Goal: Information Seeking & Learning: Learn about a topic

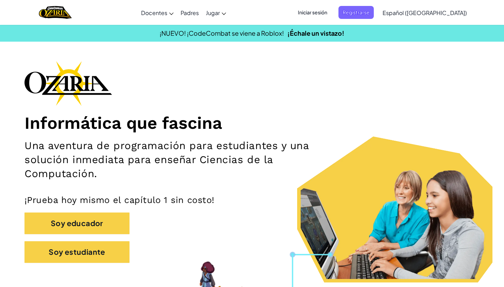
click at [332, 12] on span "Iniciar sesión" at bounding box center [313, 12] width 38 height 13
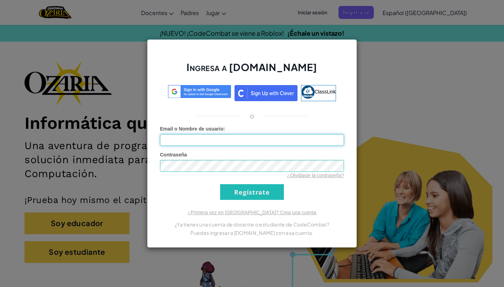
click at [226, 141] on input "Email o Nombre de usuario :" at bounding box center [252, 140] width 184 height 12
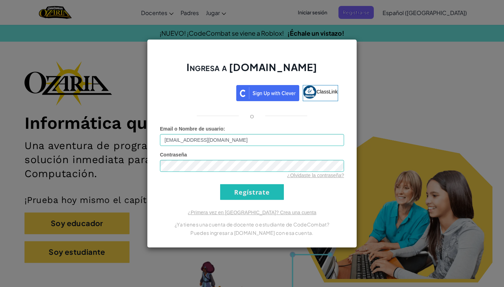
click at [258, 183] on form "Email o Nombre de usuario : al07121803@tecmilenio.mx Contraseña ¿Olvidaste la c…" at bounding box center [252, 162] width 184 height 75
click at [256, 189] on input "Regístrate" at bounding box center [252, 192] width 64 height 16
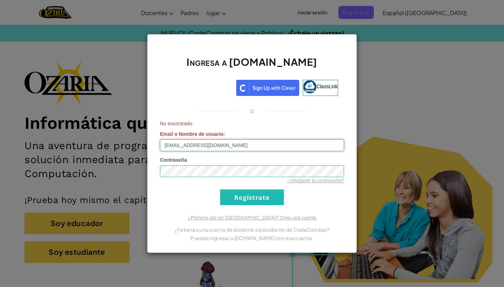
click at [166, 144] on input "al07121803@tecmilenio.mx" at bounding box center [252, 145] width 184 height 12
click at [253, 191] on input "Regístrate" at bounding box center [252, 198] width 64 height 16
click at [166, 144] on input "Al07121803@tecmilenio.mx" at bounding box center [252, 145] width 184 height 12
type input "al07121803@tecmilenio.mx"
click at [260, 191] on input "Regístrate" at bounding box center [252, 198] width 64 height 16
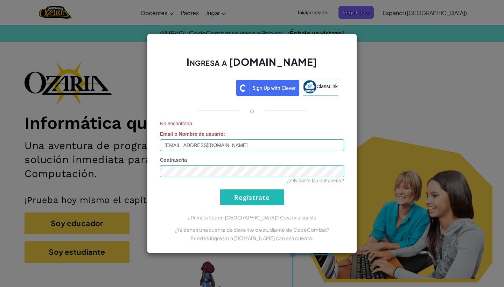
click at [265, 199] on input "Regístrate" at bounding box center [252, 198] width 64 height 16
click at [277, 222] on div "¿Primera vez en Ozaria? Crea una cuenta ¿Ya tienes una cuenta de docente o estu…" at bounding box center [252, 228] width 184 height 28
click at [277, 218] on link "¿Primera vez en Ozaria? Crea una cuenta" at bounding box center [252, 218] width 129 height 6
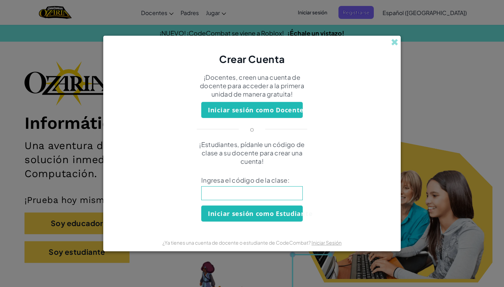
click at [284, 213] on button "Iniciar sesión como Estudiante" at bounding box center [252, 214] width 102 height 16
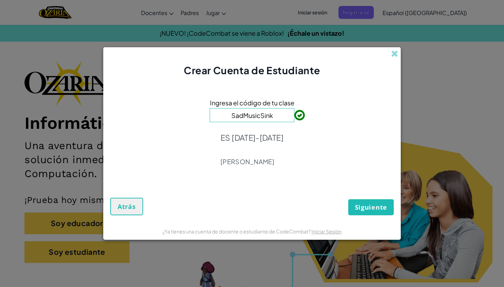
type input "SadMusicSink"
click at [383, 208] on span "Siguiente" at bounding box center [371, 207] width 32 height 8
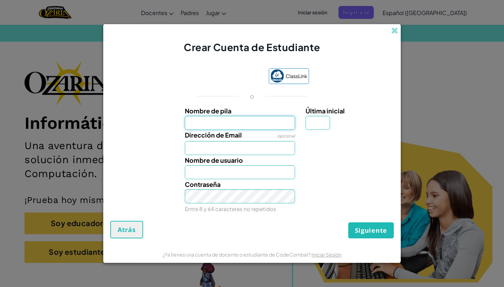
click at [268, 124] on input "Nombre de pila" at bounding box center [240, 123] width 111 height 14
type input "[PERSON_NAME]"
click at [318, 122] on input "Última inicial" at bounding box center [318, 123] width 25 height 14
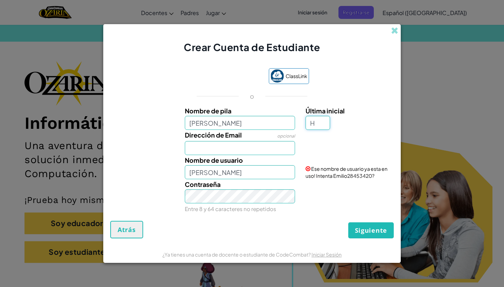
type input "H"
type input "EmilioH"
type input "al07121803@tecmilenio.mx"
click at [359, 222] on button "Siguiente" at bounding box center [372, 230] width 46 height 16
click at [354, 175] on span "Ese nombre de usuario ya esta en uso! Intenta EmilioH67514399?" at bounding box center [347, 172] width 82 height 13
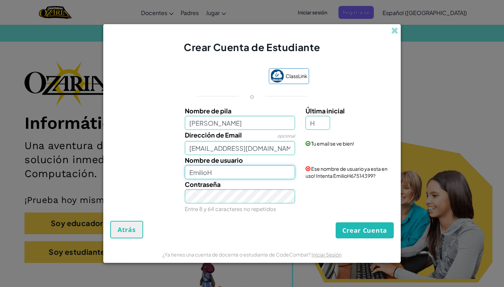
click at [267, 179] on input "EmilioH" at bounding box center [240, 172] width 111 height 14
type input "EmilioH67514399"
click at [381, 233] on button "Crear Cuenta" at bounding box center [365, 230] width 58 height 16
click at [371, 232] on button "Crear Cuenta" at bounding box center [365, 230] width 58 height 16
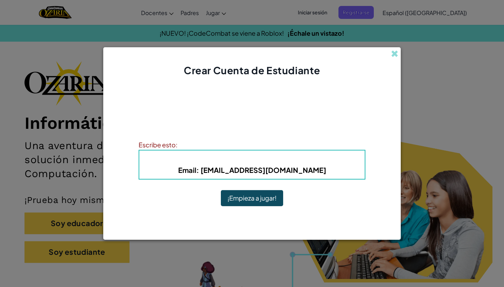
click at [265, 196] on button "¡Empieza a jugar!" at bounding box center [252, 198] width 62 height 16
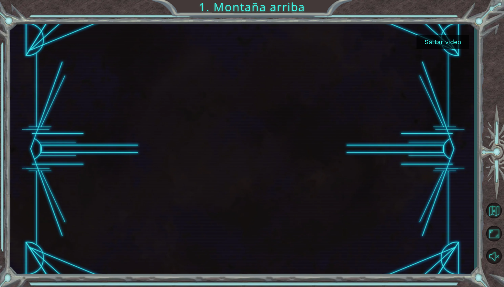
click at [441, 40] on button "Saltar video" at bounding box center [443, 42] width 53 height 14
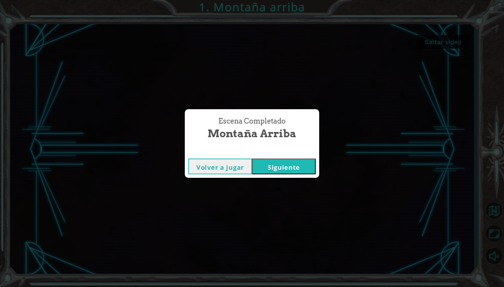
click at [275, 168] on button "Siguiente" at bounding box center [284, 167] width 64 height 16
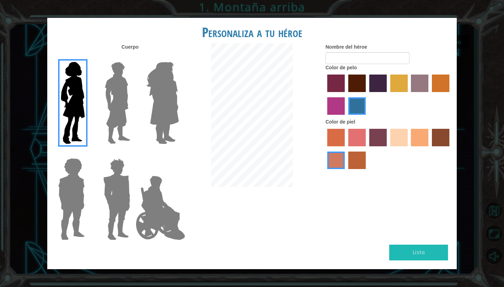
click at [114, 103] on img at bounding box center [117, 103] width 31 height 88
click at [133, 57] on input "Hero Lars" at bounding box center [133, 57] width 0 height 0
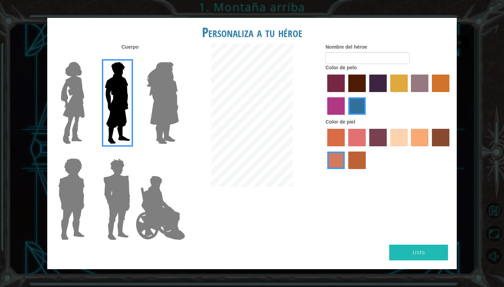
click at [118, 190] on img at bounding box center [117, 200] width 33 height 88
click at [133, 154] on input "Hero Garnet" at bounding box center [133, 154] width 0 height 0
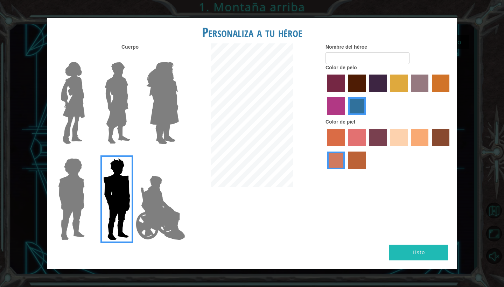
click at [63, 187] on img at bounding box center [71, 200] width 32 height 88
click at [88, 154] on input "Hero Steven" at bounding box center [88, 154] width 0 height 0
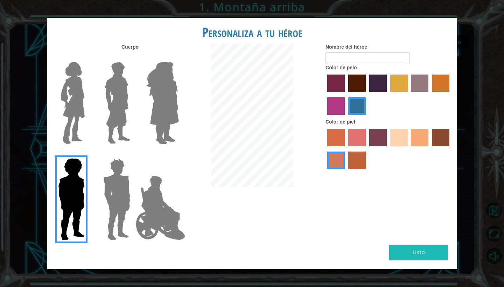
click at [152, 204] on img at bounding box center [160, 208] width 55 height 70
click at [179, 154] on input "Hero Jamie" at bounding box center [179, 154] width 0 height 0
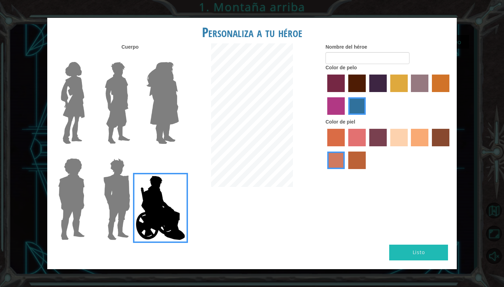
click at [130, 96] on img at bounding box center [117, 103] width 31 height 88
click at [133, 57] on input "Hero Lars" at bounding box center [133, 57] width 0 height 0
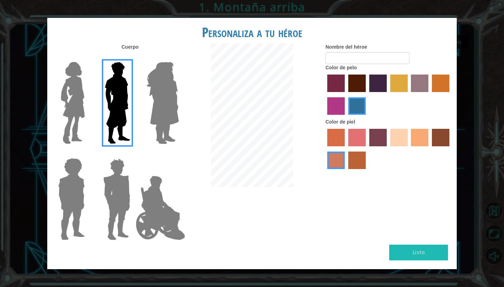
click at [435, 84] on label "gold drop hair color" at bounding box center [441, 84] width 18 height 18
click at [430, 95] on input "gold drop hair color" at bounding box center [430, 95] width 0 height 0
click at [333, 108] on label "medium red violet hair color" at bounding box center [337, 106] width 18 height 18
click at [451, 95] on input "medium red violet hair color" at bounding box center [451, 95] width 0 height 0
click at [367, 88] on div at bounding box center [389, 96] width 126 height 46
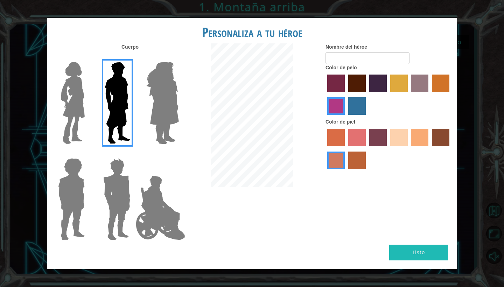
click at [361, 89] on label "maroon hair color" at bounding box center [358, 84] width 18 height 18
click at [346, 95] on input "maroon hair color" at bounding box center [346, 95] width 0 height 0
click at [338, 145] on label "sorbus skin color" at bounding box center [337, 138] width 18 height 18
click at [325, 149] on input "sorbus skin color" at bounding box center [325, 149] width 0 height 0
click at [415, 144] on label "tacao skin color" at bounding box center [420, 138] width 18 height 18
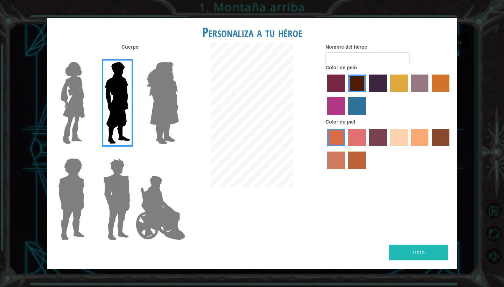
click at [409, 149] on input "tacao skin color" at bounding box center [409, 149] width 0 height 0
click at [398, 144] on label "sandy beach skin color" at bounding box center [400, 138] width 18 height 18
click at [388, 149] on input "sandy beach skin color" at bounding box center [388, 149] width 0 height 0
click at [421, 133] on div "Color de piel" at bounding box center [389, 145] width 126 height 54
click at [421, 146] on label "tacao skin color" at bounding box center [420, 138] width 18 height 18
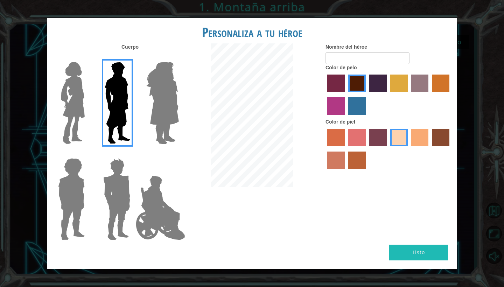
click at [409, 149] on input "tacao skin color" at bounding box center [409, 149] width 0 height 0
click at [375, 64] on input "Nombre del héroe" at bounding box center [368, 58] width 84 height 12
type input "e"
type input "h"
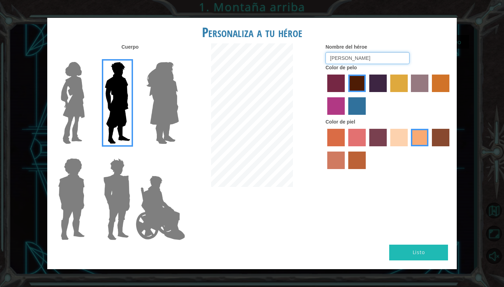
type input "[PERSON_NAME]"
click at [397, 246] on button "Listo" at bounding box center [419, 253] width 59 height 16
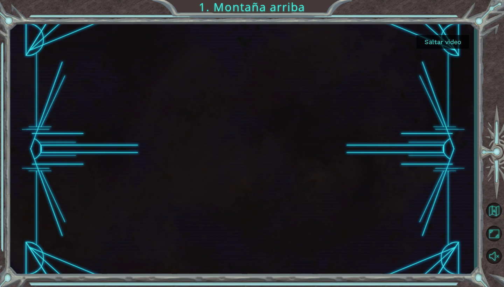
click at [452, 43] on button "Saltar video" at bounding box center [443, 42] width 53 height 14
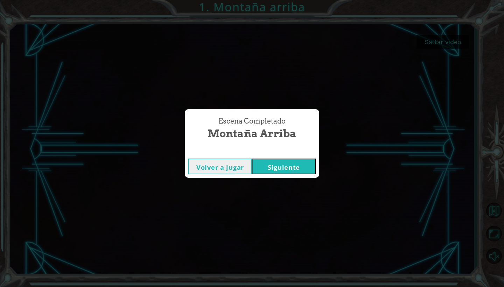
click at [280, 164] on button "Siguiente" at bounding box center [284, 167] width 64 height 16
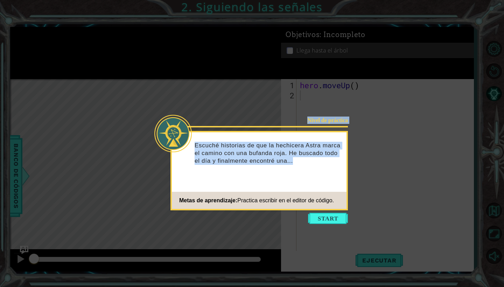
drag, startPoint x: 281, startPoint y: 172, endPoint x: 418, endPoint y: 275, distance: 170.9
click at [418, 275] on body "1 ההההההההההההההההההההההההההההההההההההההההההההההההההההההההההההההההההההההההההההה…" at bounding box center [252, 143] width 504 height 287
click at [319, 217] on button "Start" at bounding box center [328, 218] width 40 height 11
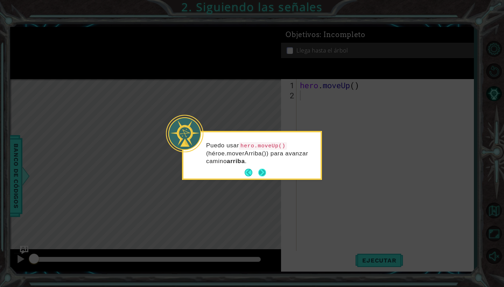
click at [263, 169] on button "Next" at bounding box center [263, 173] width 8 height 8
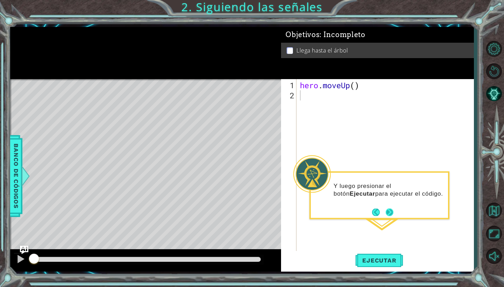
click at [392, 215] on button "Next" at bounding box center [390, 212] width 8 height 8
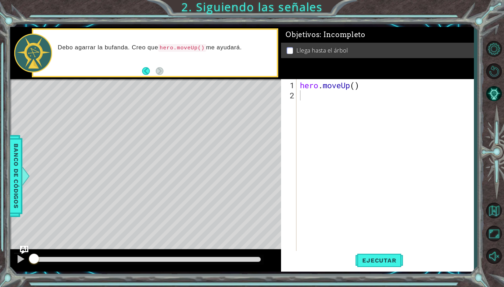
drag, startPoint x: 162, startPoint y: 46, endPoint x: 208, endPoint y: 53, distance: 46.4
click at [210, 53] on div "Debo agarrar la bufanda. Creo que hero.moveUp() me ayudará." at bounding box center [165, 52] width 224 height 25
click at [162, 47] on code "hero.moveUp()" at bounding box center [182, 48] width 48 height 8
drag, startPoint x: 162, startPoint y: 47, endPoint x: 184, endPoint y: 49, distance: 22.2
click at [206, 51] on code "hero.moveUp()" at bounding box center [182, 48] width 48 height 8
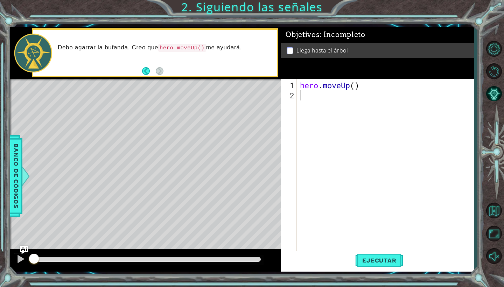
click at [157, 41] on div "Debo agarrar la bufanda. Creo que hero.moveUp() me ayudará." at bounding box center [165, 52] width 224 height 25
drag, startPoint x: 162, startPoint y: 47, endPoint x: 219, endPoint y: 53, distance: 57.3
click at [219, 53] on div "Debo agarrar la bufanda. Creo que hero.moveUp() me ayudará." at bounding box center [165, 52] width 224 height 25
click at [317, 132] on div "hero . moveUp ( )" at bounding box center [387, 176] width 177 height 193
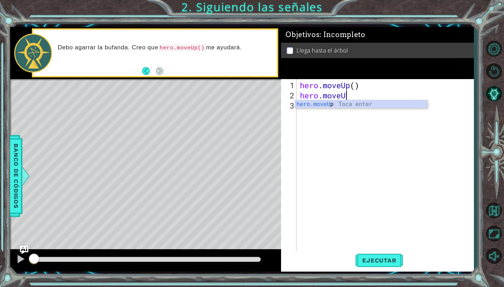
type textarea "hero.moveUp"
click at [375, 106] on div "hero.moveUp Toca enter" at bounding box center [361, 112] width 132 height 25
click at [380, 262] on span "Ejecutar" at bounding box center [380, 260] width 48 height 7
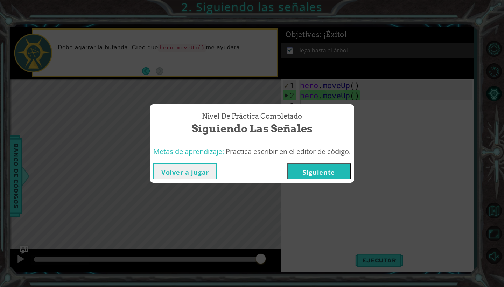
click at [341, 170] on button "Siguiente" at bounding box center [319, 172] width 64 height 16
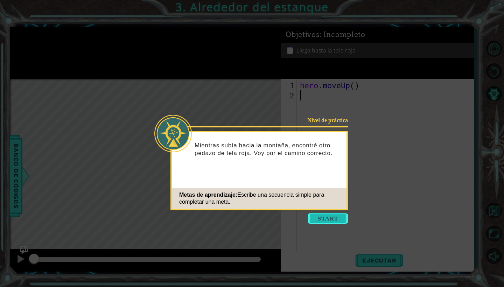
click at [323, 220] on button "Start" at bounding box center [328, 218] width 40 height 11
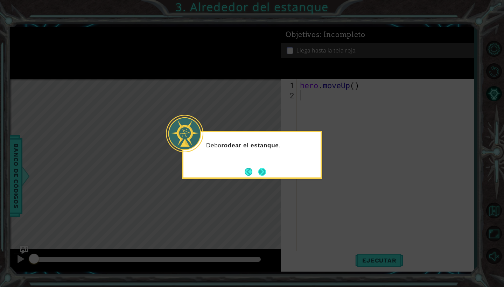
click at [261, 172] on button "Next" at bounding box center [263, 172] width 8 height 8
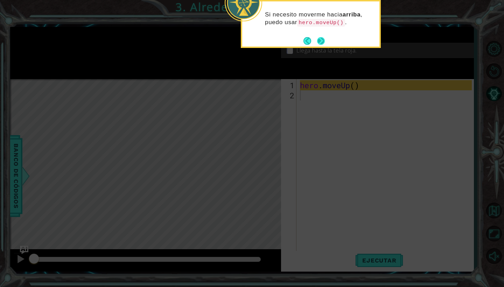
click at [321, 38] on button "Next" at bounding box center [321, 41] width 8 height 8
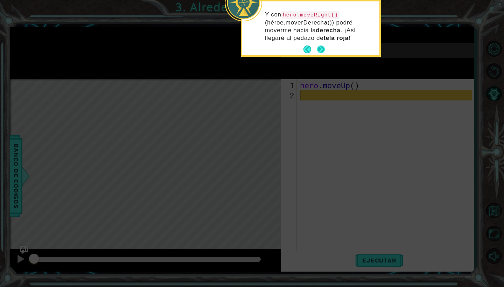
click at [321, 46] on button "Next" at bounding box center [321, 50] width 8 height 8
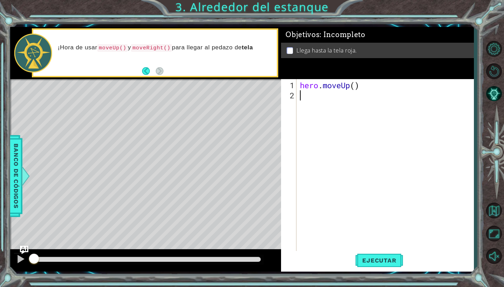
type textarea "h"
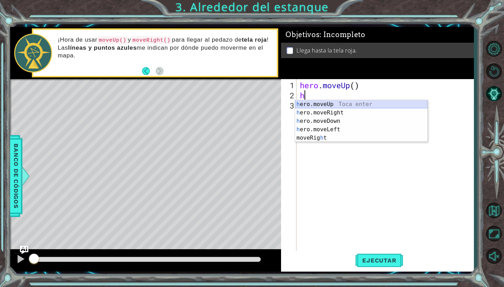
click at [332, 104] on div "h ero.moveUp Toca enter h ero.moveRight Toca enter h ero.moveDown Toca enter h …" at bounding box center [361, 129] width 132 height 59
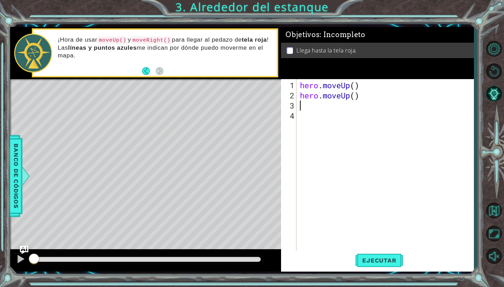
type textarea "h"
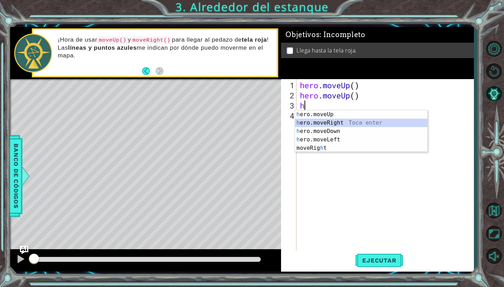
click at [379, 119] on div "h ero.moveUp Toca enter h ero.moveRight Toca enter h ero.moveDown Toca enter h …" at bounding box center [361, 139] width 132 height 59
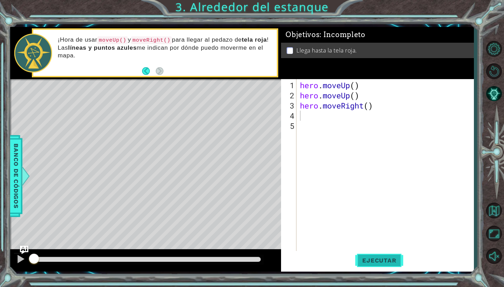
click at [376, 259] on span "Ejecutar" at bounding box center [380, 260] width 48 height 7
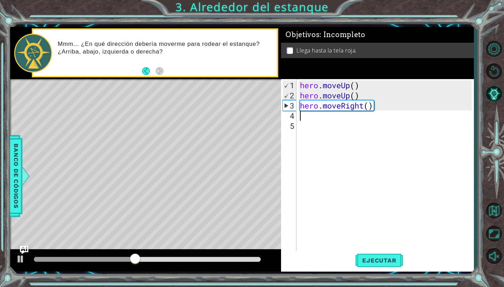
click at [301, 122] on div "hero . moveUp ( ) hero . moveUp ( ) hero . moveRight ( )" at bounding box center [387, 176] width 177 height 193
click at [301, 116] on div "hero . moveUp ( ) hero . moveUp ( ) hero . moveRight ( )" at bounding box center [387, 176] width 177 height 193
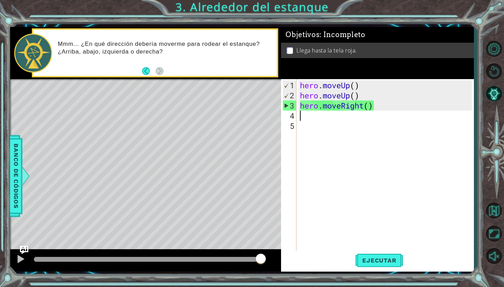
click at [302, 114] on div "hero . moveUp ( ) hero . moveUp ( ) hero . moveRight ( )" at bounding box center [387, 176] width 177 height 193
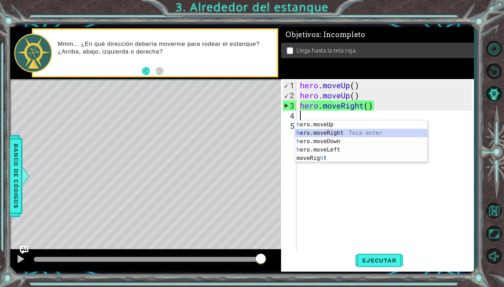
type textarea "h"
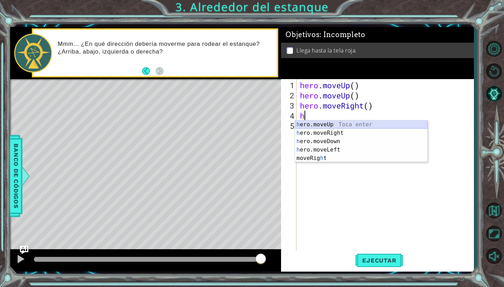
click at [345, 123] on div "h ero.moveUp Toca enter h ero.moveRight Toca enter h ero.moveDown Toca enter h …" at bounding box center [361, 150] width 132 height 59
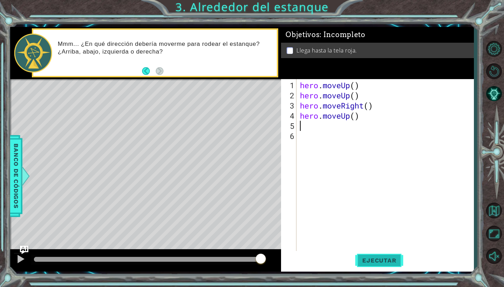
click at [372, 259] on span "Ejecutar" at bounding box center [380, 260] width 48 height 7
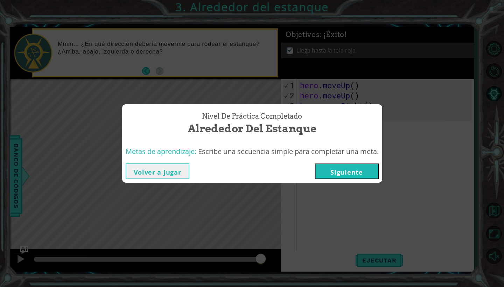
click at [337, 170] on button "Siguiente" at bounding box center [347, 172] width 64 height 16
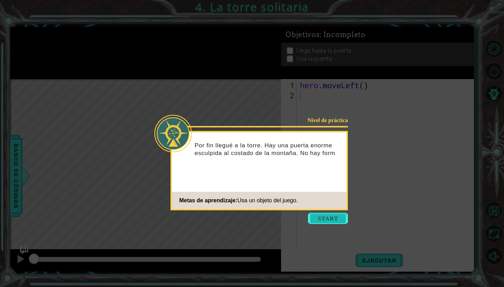
click at [323, 218] on button "Start" at bounding box center [328, 218] width 40 height 11
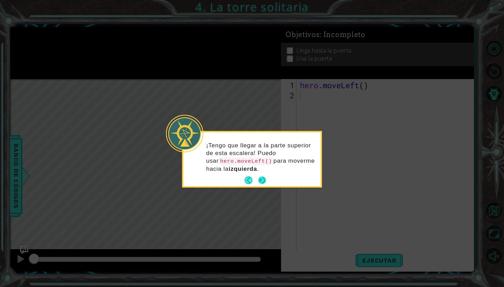
click at [262, 180] on button "Next" at bounding box center [263, 181] width 8 height 8
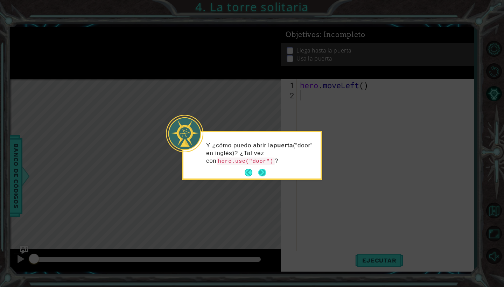
click at [260, 170] on button "Next" at bounding box center [263, 173] width 8 height 8
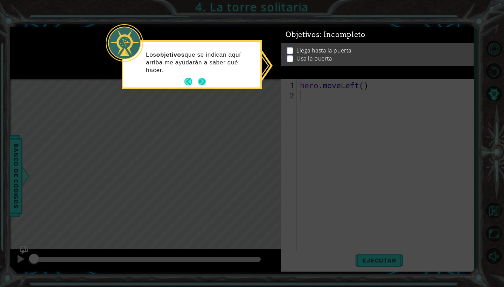
click at [204, 85] on button "Next" at bounding box center [202, 82] width 8 height 8
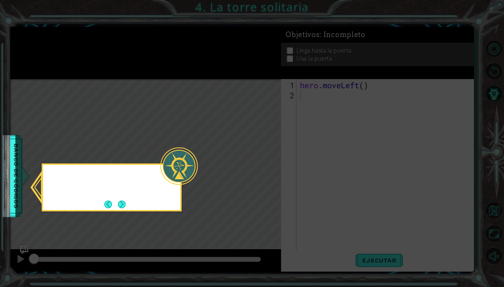
click at [204, 85] on icon at bounding box center [252, 143] width 504 height 287
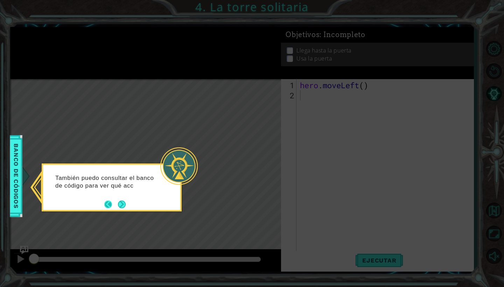
click at [105, 205] on button "Back" at bounding box center [111, 205] width 14 height 8
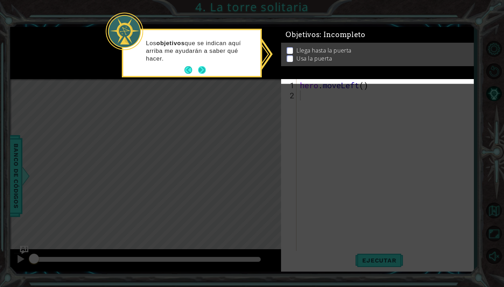
click at [201, 70] on button "Next" at bounding box center [202, 70] width 8 height 8
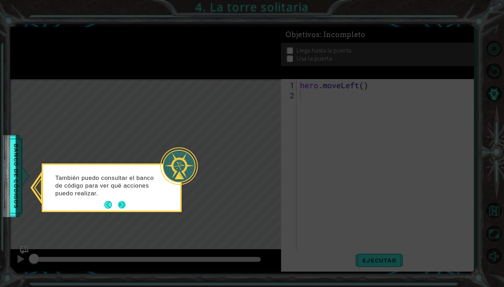
click at [123, 203] on button "Next" at bounding box center [122, 205] width 8 height 8
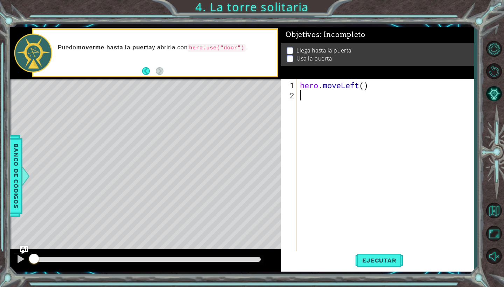
click at [301, 94] on div "hero . moveLeft ( )" at bounding box center [387, 176] width 177 height 193
type textarea "h"
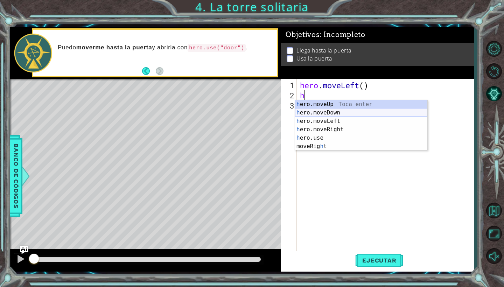
click at [347, 115] on div "h ero.moveUp Toca enter h ero.moveDown Toca enter h ero.moveLeft Toca enter h e…" at bounding box center [361, 133] width 132 height 67
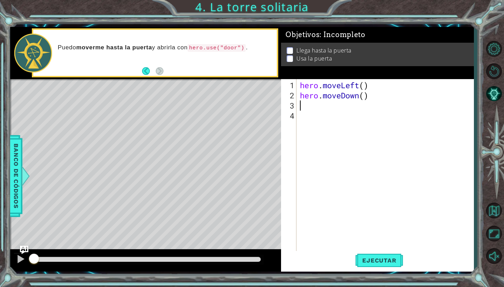
click at [300, 108] on div "hero . moveLeft ( ) hero . moveDown ( )" at bounding box center [387, 176] width 177 height 193
type textarea "h"
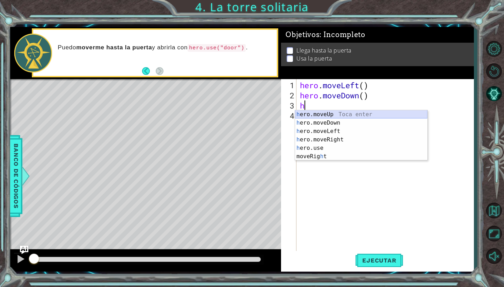
click at [332, 110] on div "h ero.moveUp Toca enter h ero.moveDown Toca enter h ero.moveLeft Toca enter h e…" at bounding box center [361, 143] width 132 height 67
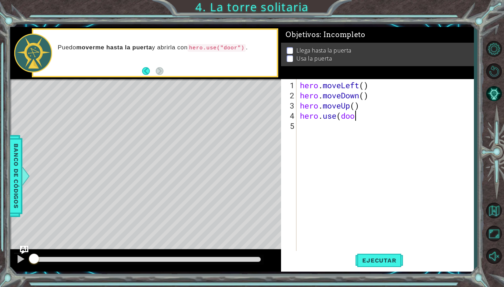
scroll to position [0, 2]
click at [375, 263] on span "Ejecutar" at bounding box center [380, 260] width 48 height 7
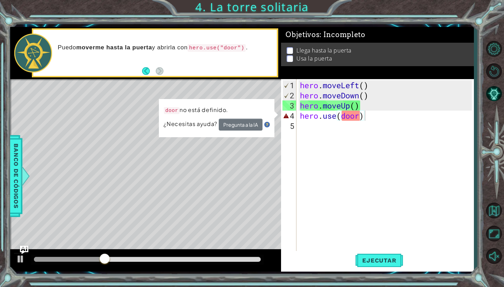
click at [231, 128] on button "Pregunta a la IA" at bounding box center [241, 125] width 44 height 12
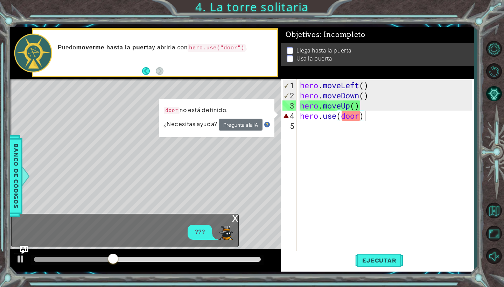
click at [231, 123] on button "Pregunta a la IA" at bounding box center [241, 125] width 44 height 12
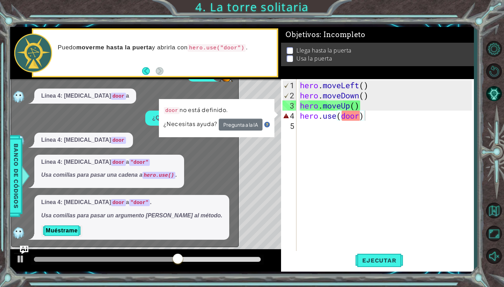
click at [229, 152] on div "??? Línea 4: [MEDICAL_DATA] door a ¿Qué es este error? Línea 4: [MEDICAL_DATA] …" at bounding box center [124, 153] width 224 height 173
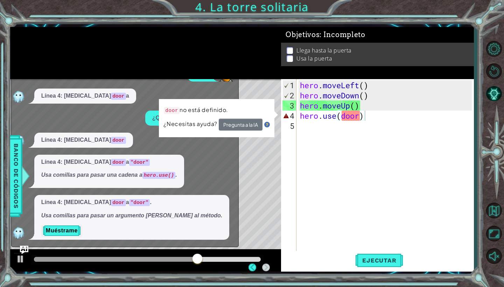
scroll to position [0, 0]
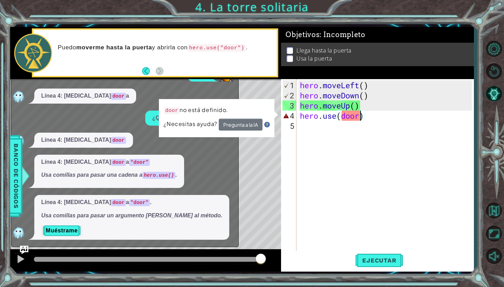
click at [359, 115] on div "hero . moveLeft ( ) hero . moveDown ( ) hero . moveUp ( ) hero . use ( door )" at bounding box center [387, 176] width 177 height 193
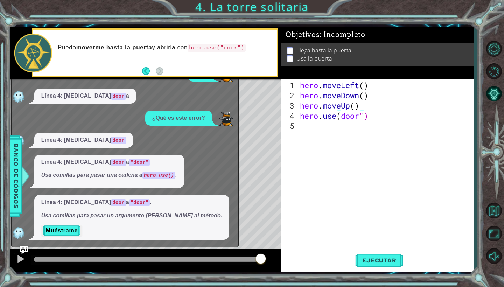
scroll to position [0, 3]
click at [340, 115] on div "hero . moveLeft ( ) hero . moveDown ( ) hero . moveUp ( ) hero . use ( door ")" at bounding box center [387, 176] width 177 height 193
click at [380, 256] on button "Ejecutar" at bounding box center [380, 260] width 48 height 19
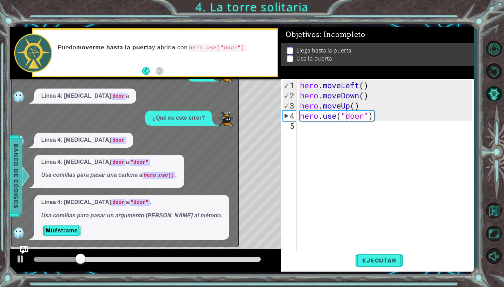
click at [12, 186] on span "Banco de códigos" at bounding box center [13, 176] width 11 height 73
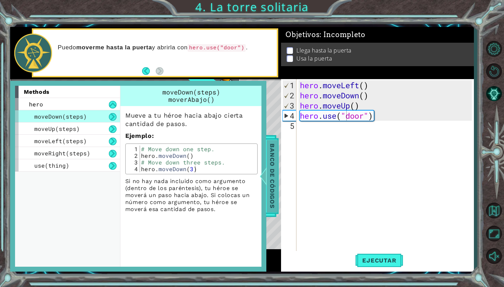
click at [273, 187] on span "Banco de códigos" at bounding box center [272, 176] width 11 height 73
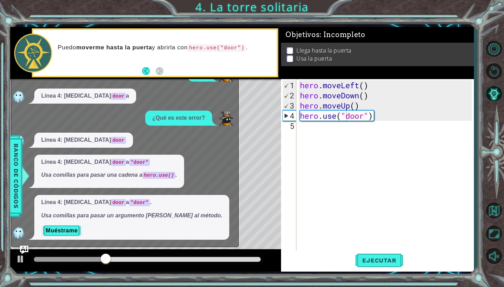
click at [214, 135] on div "Línea 4: [MEDICAL_DATA] door" at bounding box center [124, 140] width 224 height 15
drag, startPoint x: 214, startPoint y: 135, endPoint x: 169, endPoint y: 61, distance: 86.6
click at [170, 67] on div "1 2 3 4 5 hero . moveLeft ( ) hero . moveDown ( ) hero . moveUp ( ) hero . use …" at bounding box center [242, 149] width 464 height 245
click at [144, 68] on button "Back" at bounding box center [149, 71] width 14 height 8
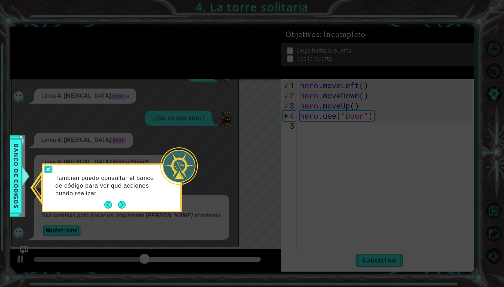
click at [46, 171] on div at bounding box center [48, 170] width 8 height 8
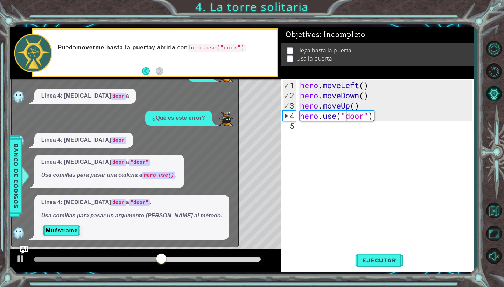
click at [238, 168] on div "x ??? Línea 4: [MEDICAL_DATA] door a ¿Qué es este error? Línea 4: [MEDICAL_DATA…" at bounding box center [125, 152] width 228 height 192
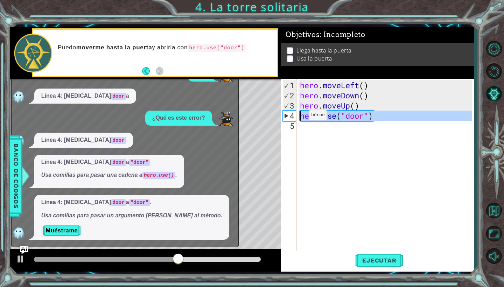
click at [290, 117] on div "4" at bounding box center [290, 116] width 14 height 10
type textarea "hero.use("door")"
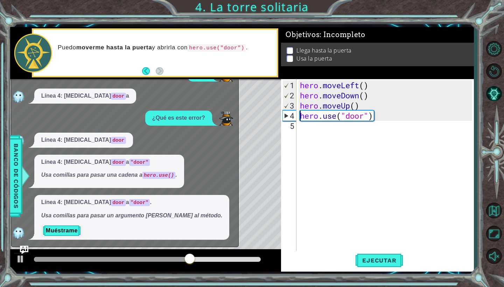
click at [397, 120] on div "hero . moveLeft ( ) hero . moveDown ( ) hero . moveUp ( ) hero . use ( "door" )" at bounding box center [387, 176] width 177 height 193
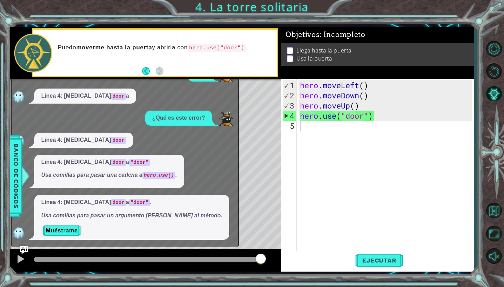
click at [17, 236] on img at bounding box center [19, 233] width 14 height 14
click at [16, 171] on span "Banco de códigos" at bounding box center [14, 176] width 11 height 73
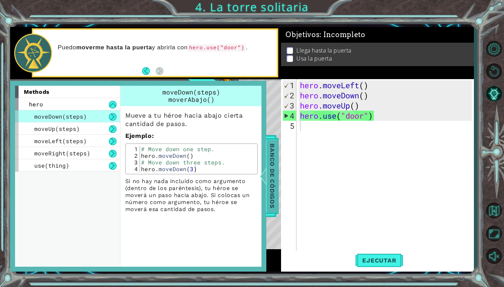
click at [271, 150] on span "Banco de códigos" at bounding box center [271, 176] width 11 height 73
